Goal: Find contact information: Find contact information

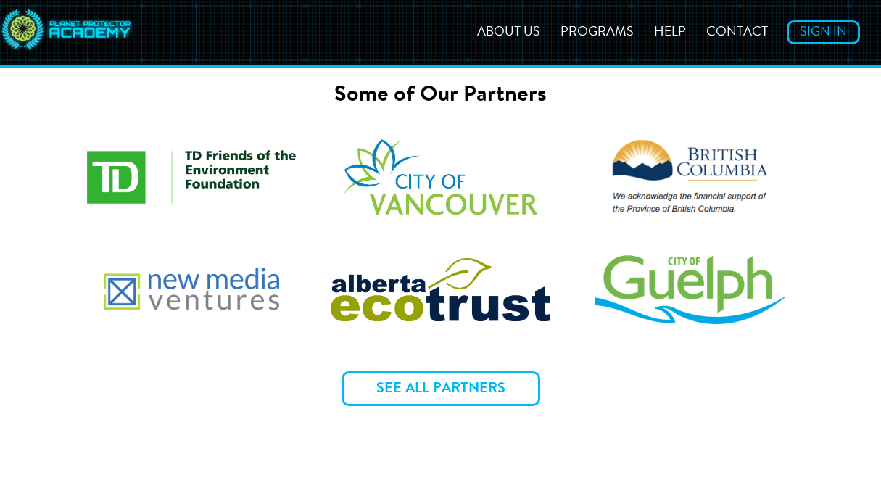
scroll to position [5392, 0]
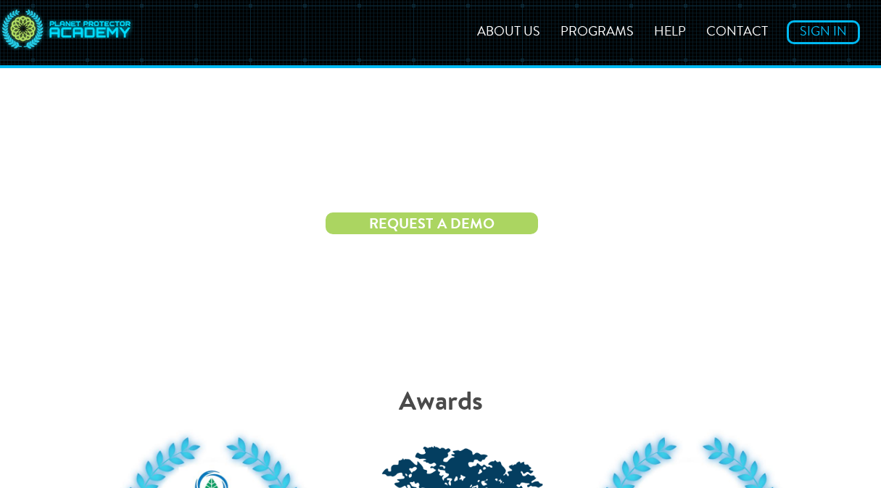
click at [742, 23] on li "Contact" at bounding box center [736, 33] width 79 height 20
click at [747, 26] on link "Contact" at bounding box center [736, 32] width 79 height 13
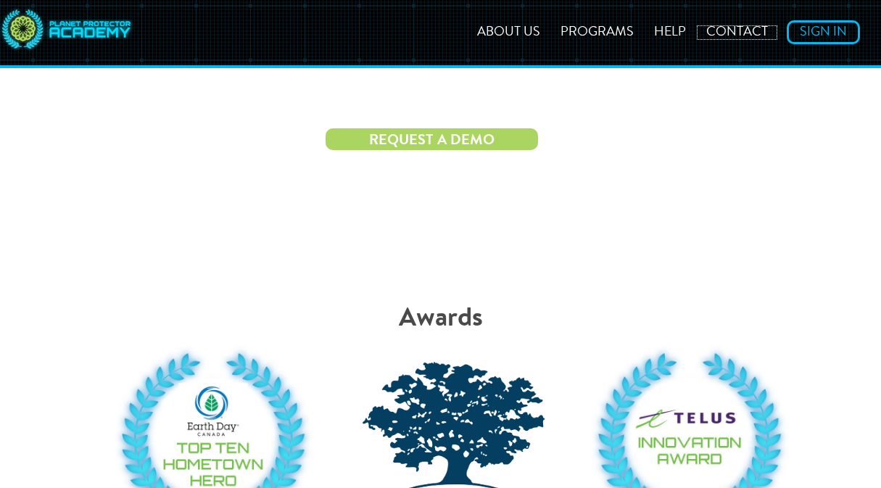
scroll to position [5624, 0]
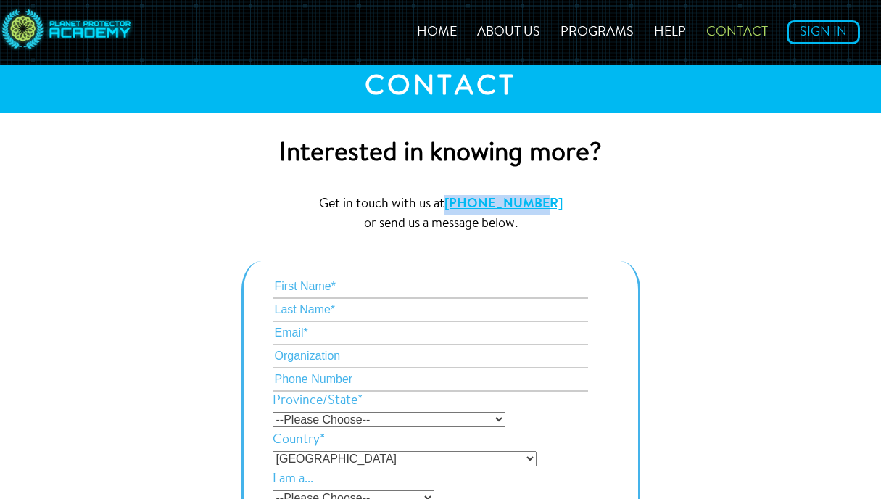
copy link "[PHONE_NUMBER]"
drag, startPoint x: 556, startPoint y: 207, endPoint x: 465, endPoint y: 201, distance: 91.6
click at [465, 201] on p "Get in touch with us at [PHONE_NUMBER] or send us a message below." at bounding box center [440, 214] width 323 height 39
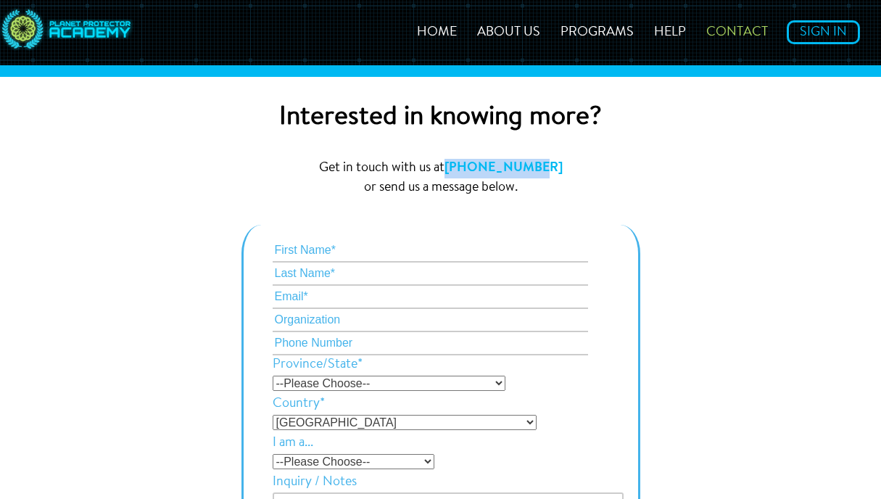
scroll to position [595, 0]
